Goal: Check status: Check status

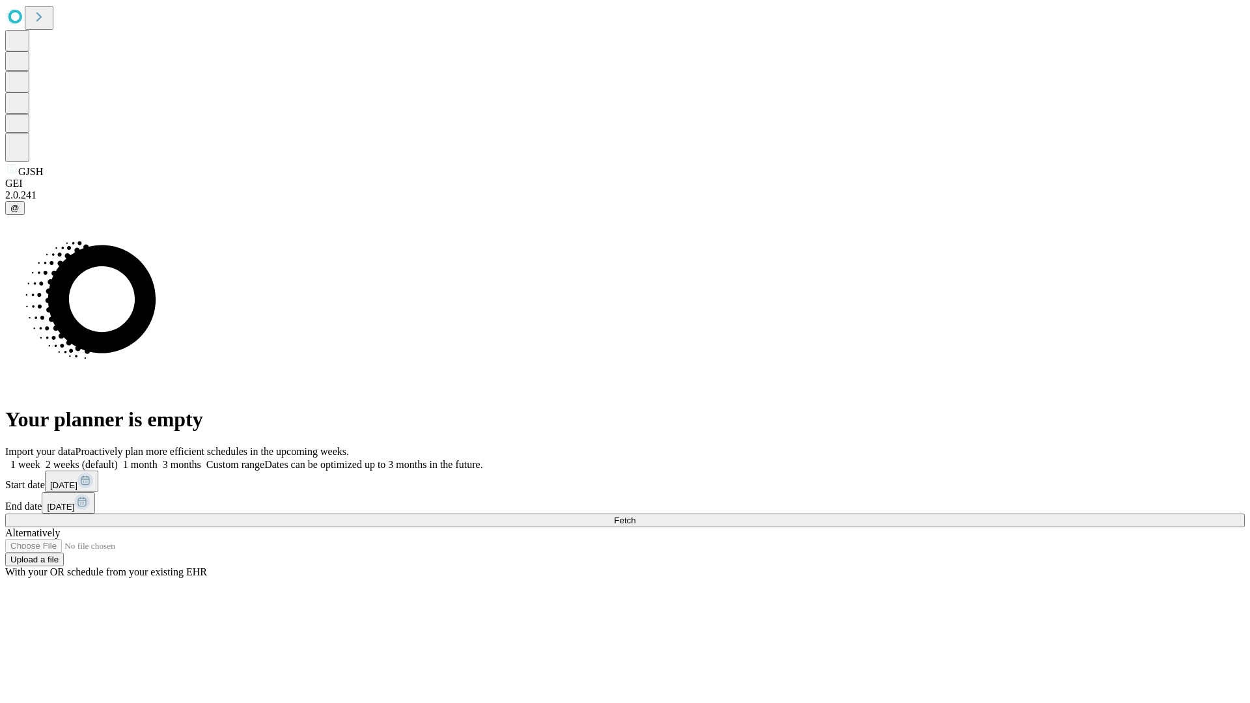
click at [635, 515] on span "Fetch" at bounding box center [624, 520] width 21 height 10
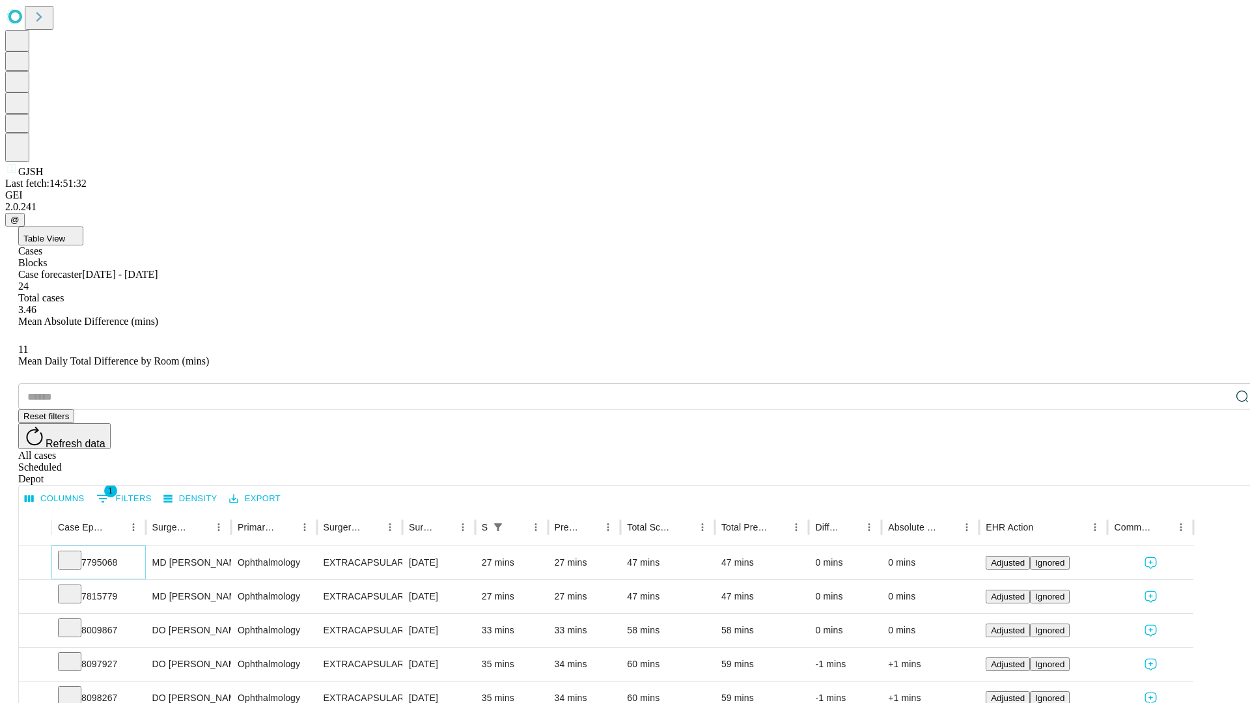
click at [76, 553] on icon at bounding box center [69, 559] width 13 height 13
